Goal: Feedback & Contribution: Leave review/rating

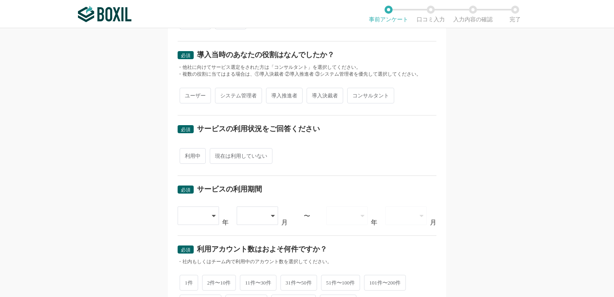
scroll to position [101, 0]
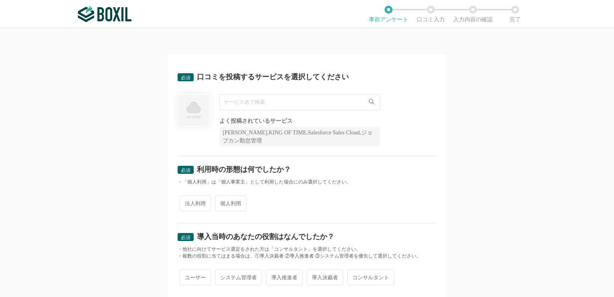
click at [302, 96] on input "text" at bounding box center [299, 102] width 161 height 16
click at [246, 121] on span "BizHawkEye" at bounding box center [242, 118] width 28 height 5
type input "BizHawkEye"
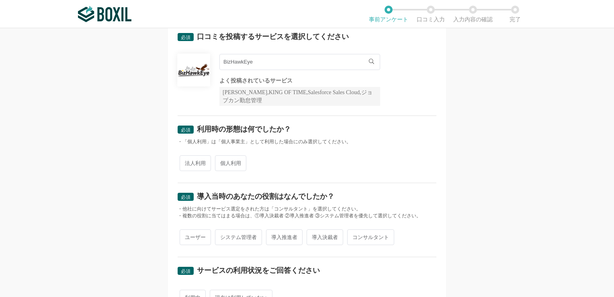
click at [192, 165] on span "法人利用" at bounding box center [195, 163] width 31 height 16
click at [187, 162] on input "法人利用" at bounding box center [184, 158] width 5 height 5
radio input "true"
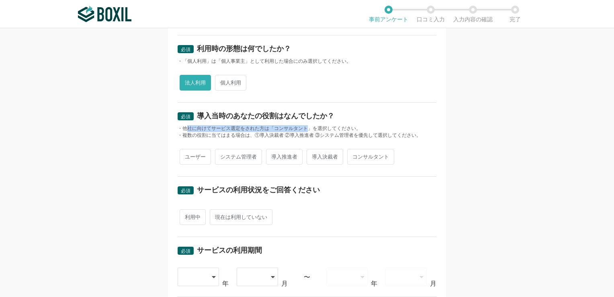
drag, startPoint x: 185, startPoint y: 125, endPoint x: 322, endPoint y: 125, distance: 136.3
click at [322, 125] on div "・他社に向けてサービス選定をされた方は「コンサルタント」を選択してください。" at bounding box center [307, 128] width 259 height 7
click at [415, 148] on div "ユーザー システム管理者 導入推進者 導入決裁者 コンサルタント" at bounding box center [307, 157] width 259 height 20
click at [193, 158] on span "ユーザー" at bounding box center [195, 157] width 31 height 16
click at [187, 155] on input "ユーザー" at bounding box center [184, 152] width 5 height 5
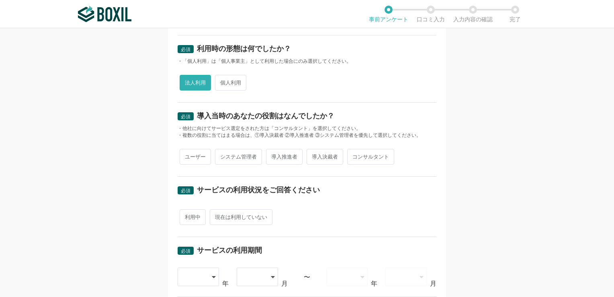
radio input "true"
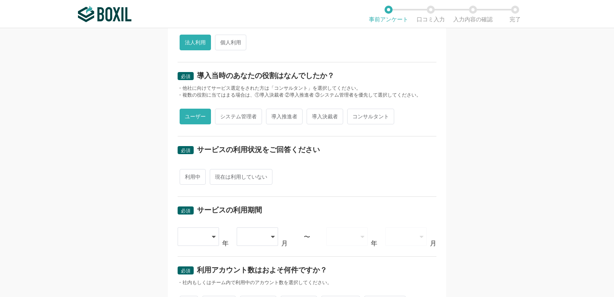
click at [190, 177] on span "利用中" at bounding box center [193, 177] width 26 height 16
click at [187, 175] on input "利用中" at bounding box center [184, 172] width 5 height 5
radio input "true"
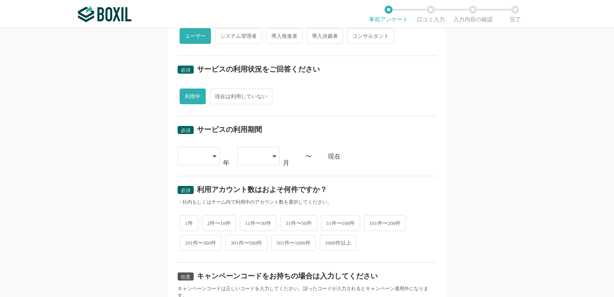
click at [213, 155] on icon at bounding box center [215, 156] width 4 height 6
click at [189, 279] on span "2025" at bounding box center [190, 280] width 13 height 6
click at [269, 155] on div at bounding box center [259, 156] width 42 height 18
click at [254, 199] on li "02" at bounding box center [259, 198] width 42 height 19
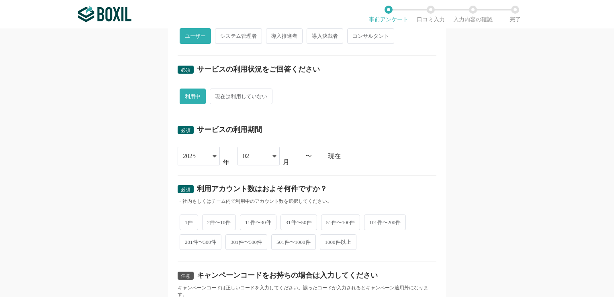
scroll to position [281, 0]
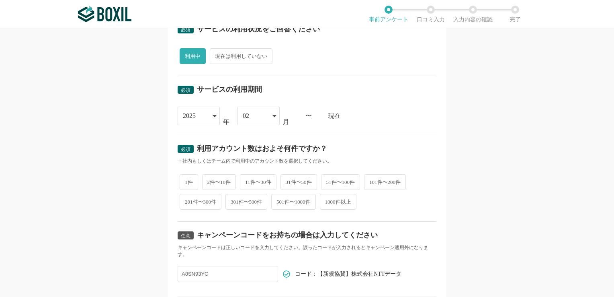
click at [219, 179] on span "2件〜10件" at bounding box center [219, 182] width 34 height 16
click at [209, 179] on input "2件〜10件" at bounding box center [206, 177] width 5 height 5
radio input "true"
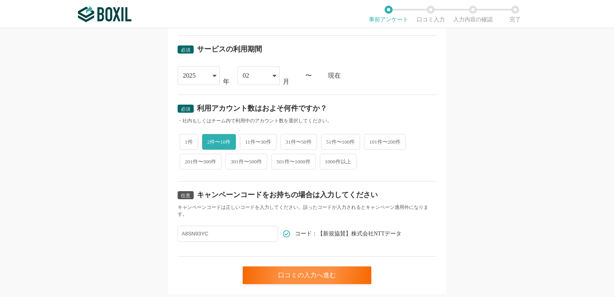
scroll to position [342, 0]
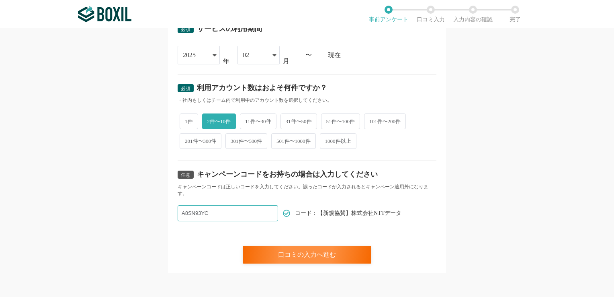
drag, startPoint x: 227, startPoint y: 213, endPoint x: 143, endPoint y: 216, distance: 83.7
click at [154, 211] on div "必須 口コミを投稿するサービスを選択してください BizHawkEye BizHawkEye よく投稿されているサービス Sansan,KING OF TIM…" at bounding box center [307, 162] width 614 height 269
click at [291, 252] on div "口コミの入力へ進む" at bounding box center [307, 255] width 129 height 18
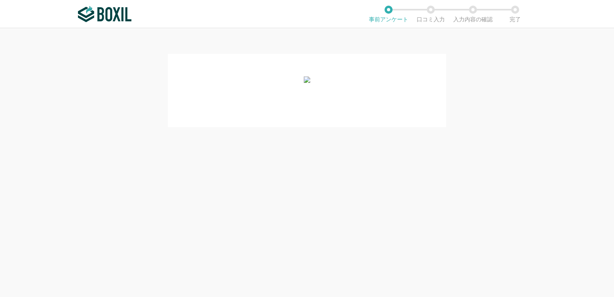
scroll to position [0, 0]
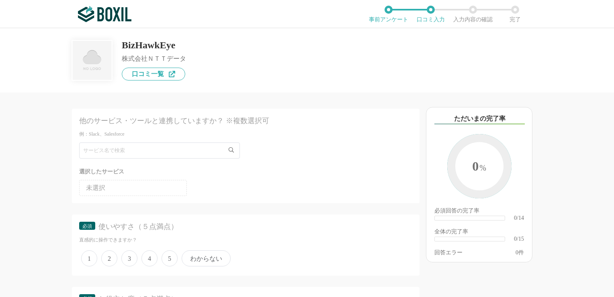
scroll to position [40, 0]
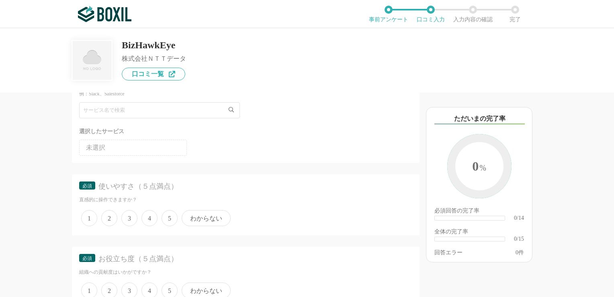
click at [223, 154] on ul "未選択" at bounding box center [245, 145] width 333 height 19
click at [234, 154] on ul "未選択" at bounding box center [245, 145] width 333 height 19
click at [233, 151] on ul "未選択" at bounding box center [245, 145] width 333 height 19
click at [141, 148] on li "未選択" at bounding box center [133, 147] width 108 height 16
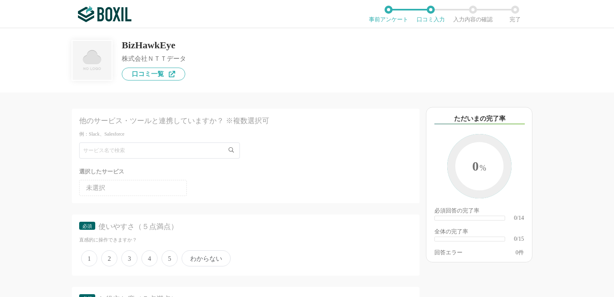
scroll to position [80, 0]
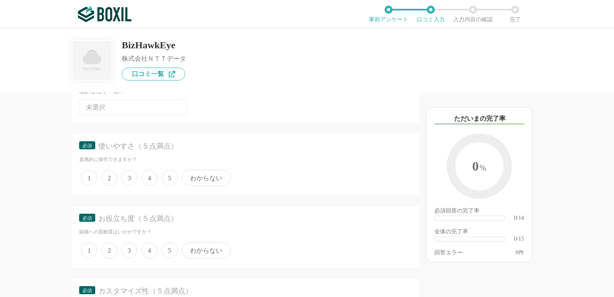
click at [148, 179] on span "4" at bounding box center [149, 178] width 16 height 16
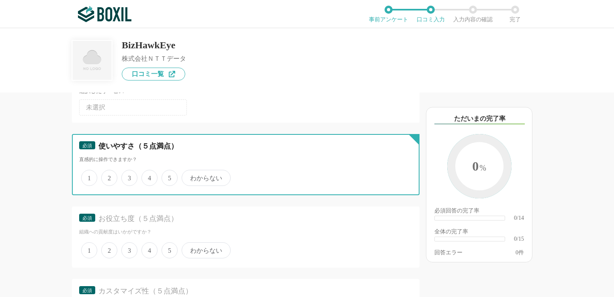
click at [148, 176] on input "4" at bounding box center [146, 173] width 5 height 5
radio input "true"
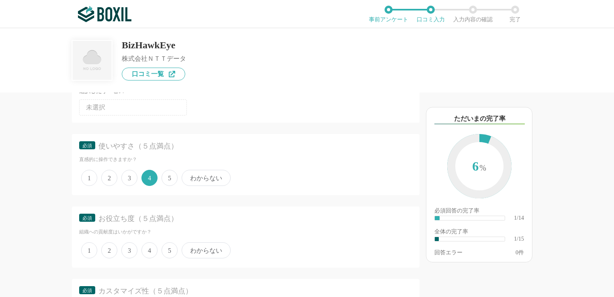
click at [154, 250] on span "4" at bounding box center [149, 250] width 16 height 16
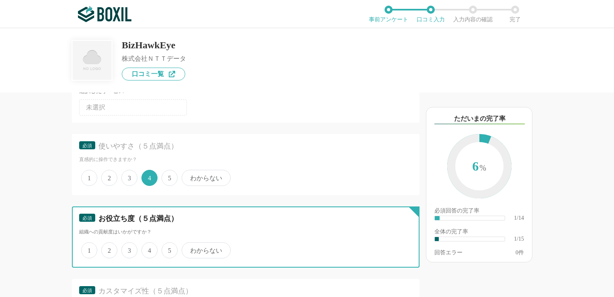
click at [149, 248] on input "4" at bounding box center [146, 245] width 5 height 5
radio input "true"
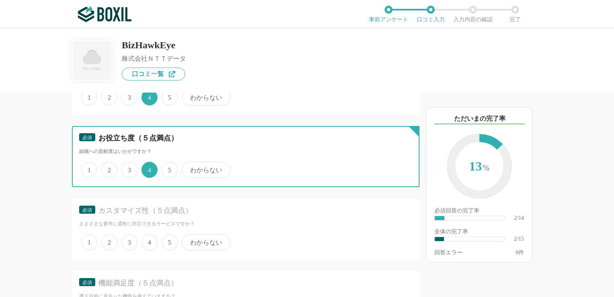
scroll to position [201, 0]
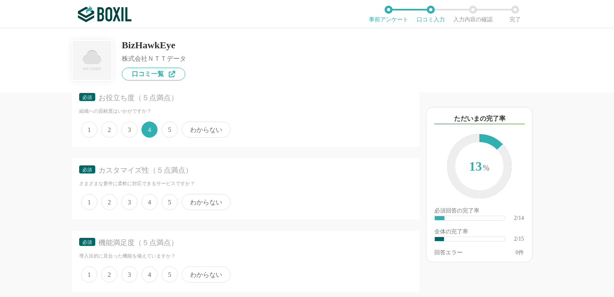
click at [149, 201] on span "4" at bounding box center [149, 202] width 16 height 16
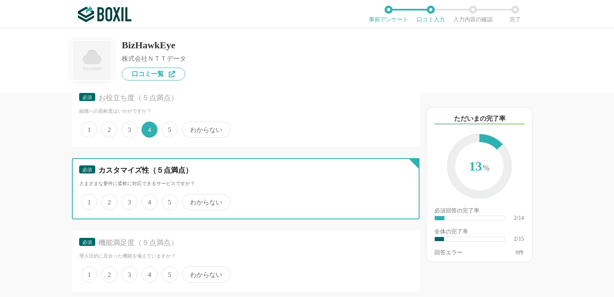
click at [149, 200] on input "4" at bounding box center [146, 197] width 5 height 5
radio input "true"
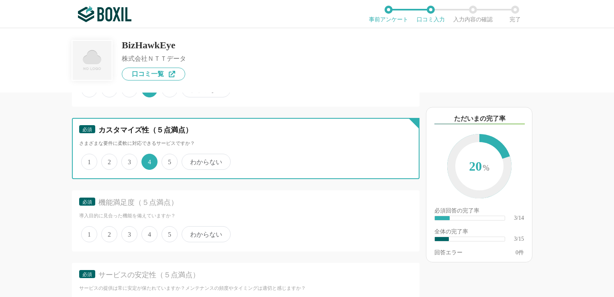
scroll to position [281, 0]
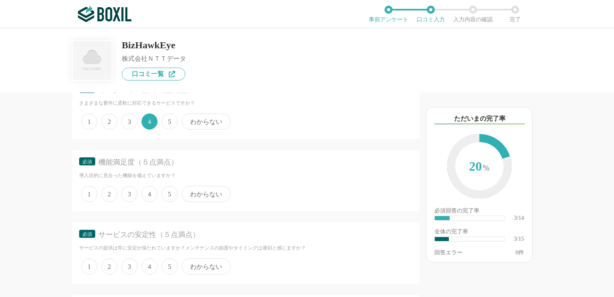
click at [148, 234] on div "サービスの安定性（５点満点）" at bounding box center [248, 235] width 300 height 10
click at [150, 193] on span "4" at bounding box center [149, 194] width 16 height 16
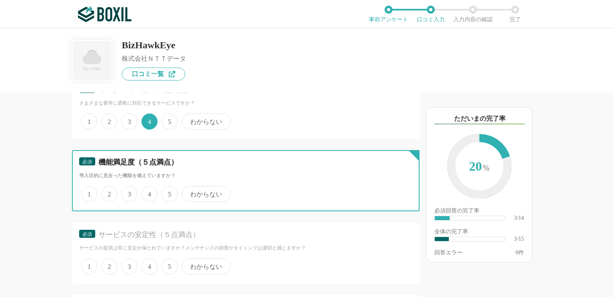
click at [149, 192] on input "4" at bounding box center [146, 189] width 5 height 5
radio input "true"
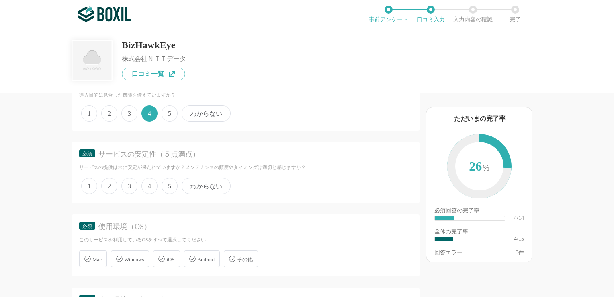
click at [151, 185] on span "4" at bounding box center [149, 186] width 16 height 16
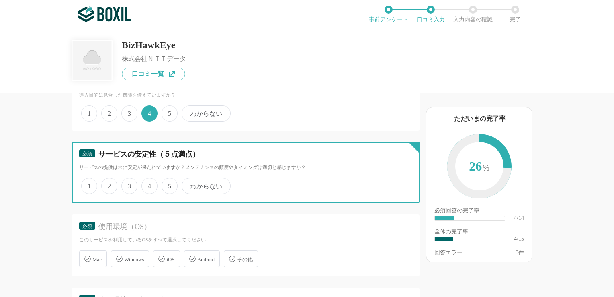
click at [149, 184] on input "4" at bounding box center [146, 181] width 5 height 5
radio input "true"
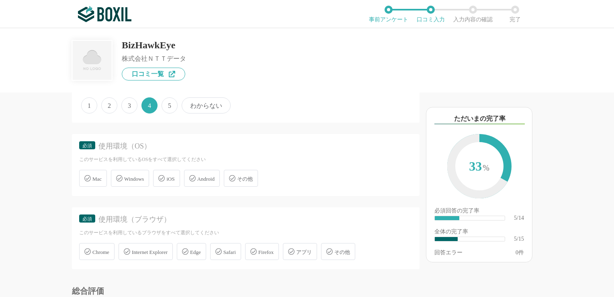
click at [140, 219] on div "使用環境（ブラウザ）" at bounding box center [248, 219] width 300 height 10
click at [140, 178] on span "Windows" at bounding box center [134, 179] width 20 height 6
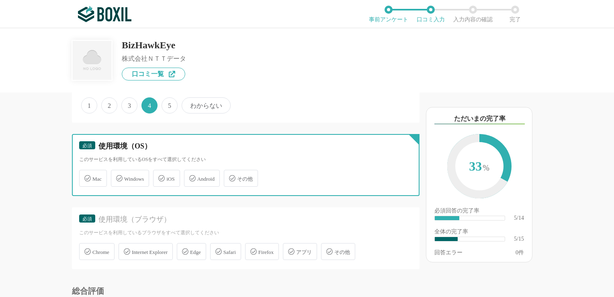
click at [118, 176] on input "Windows" at bounding box center [115, 173] width 5 height 5
checkbox input "true"
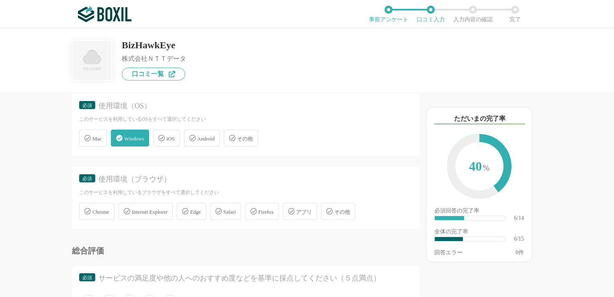
click at [206, 210] on div "Edge" at bounding box center [191, 211] width 29 height 17
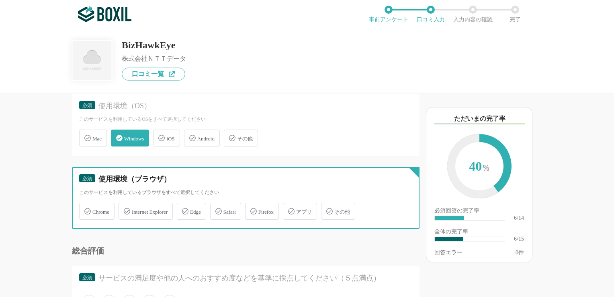
click at [184, 209] on input "Edge" at bounding box center [180, 206] width 5 height 5
checkbox input "true"
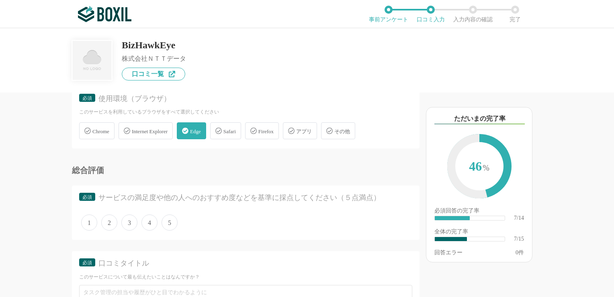
click at [174, 221] on span "5" at bounding box center [170, 222] width 16 height 16
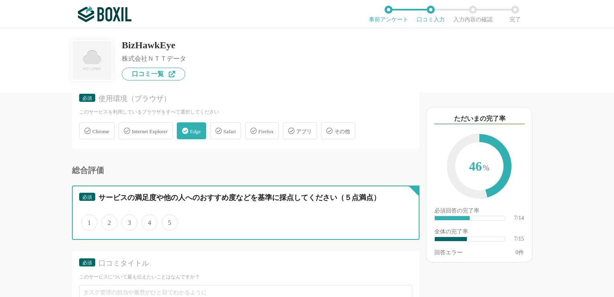
click at [169, 221] on input "5" at bounding box center [166, 217] width 5 height 5
radio input "true"
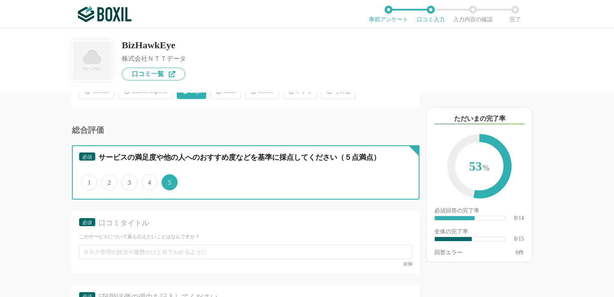
scroll to position [643, 0]
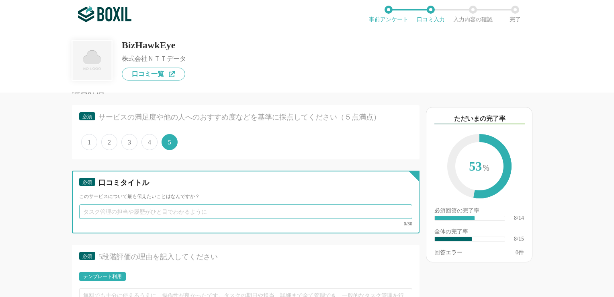
click at [234, 209] on input "text" at bounding box center [245, 211] width 333 height 14
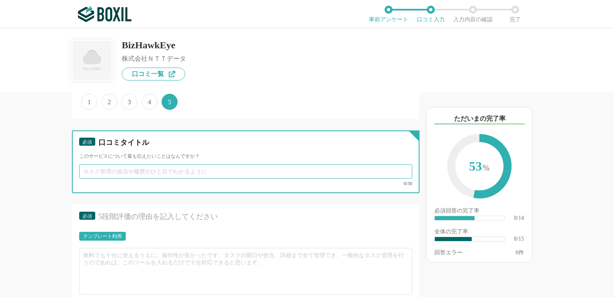
scroll to position [764, 0]
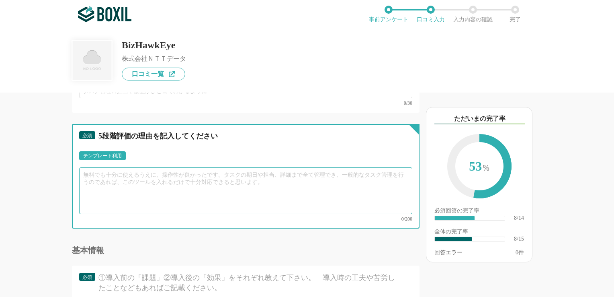
click at [219, 178] on textarea at bounding box center [245, 190] width 333 height 47
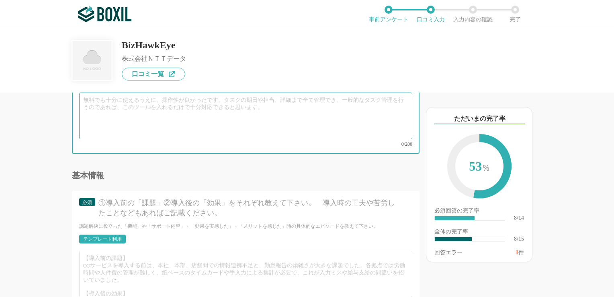
scroll to position [884, 0]
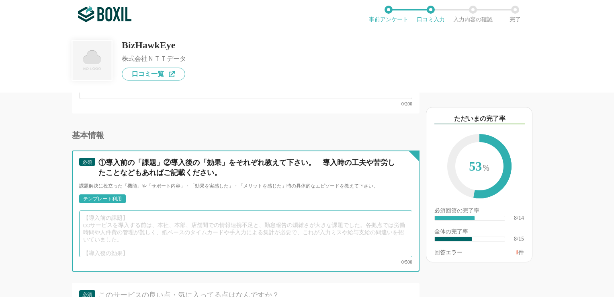
drag, startPoint x: 119, startPoint y: 224, endPoint x: 123, endPoint y: 224, distance: 4.0
click at [120, 224] on textarea at bounding box center [245, 233] width 333 height 47
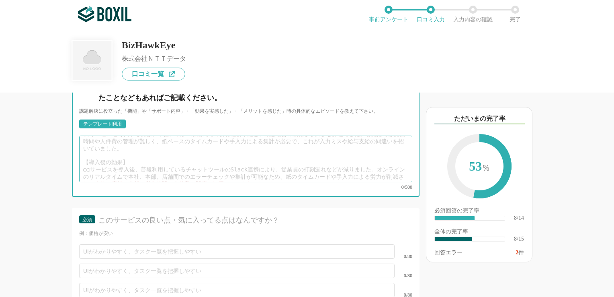
scroll to position [1045, 0]
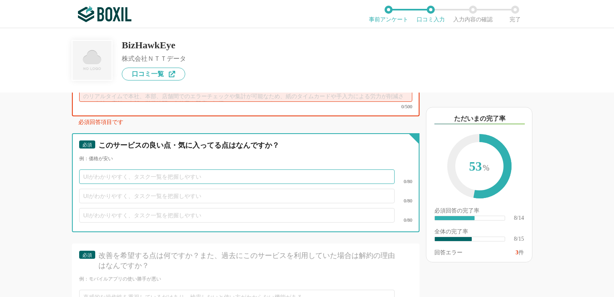
click at [183, 167] on div "0/80" at bounding box center [245, 176] width 333 height 19
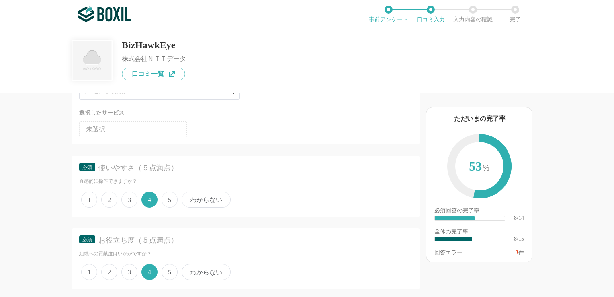
scroll to position [0, 0]
